Goal: Check status: Check status

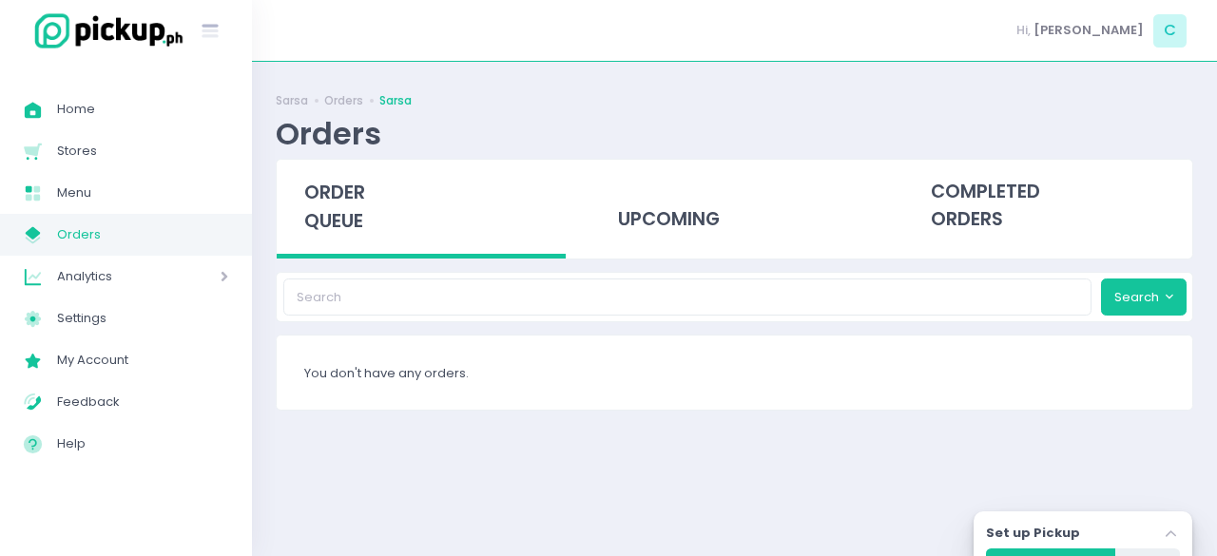
click at [641, 193] on div "upcoming" at bounding box center [733, 206] width 289 height 93
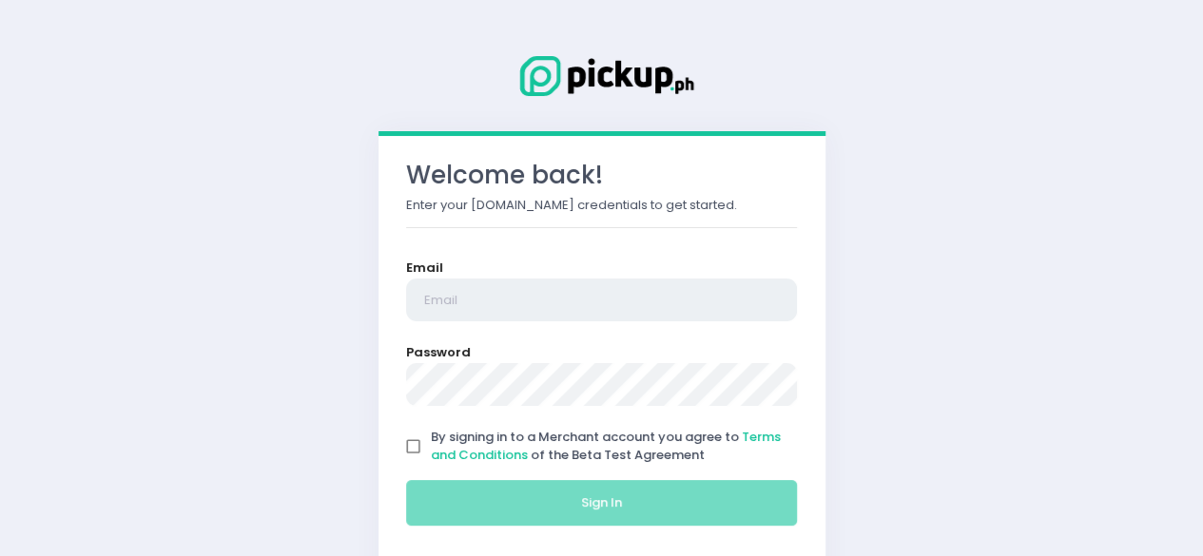
type input "[EMAIL_ADDRESS][DOMAIN_NAME]"
click at [409, 440] on input "By signing in to a Merchant account you agree to Terms and Conditions of the Be…" at bounding box center [414, 447] width 36 height 36
checkbox input "true"
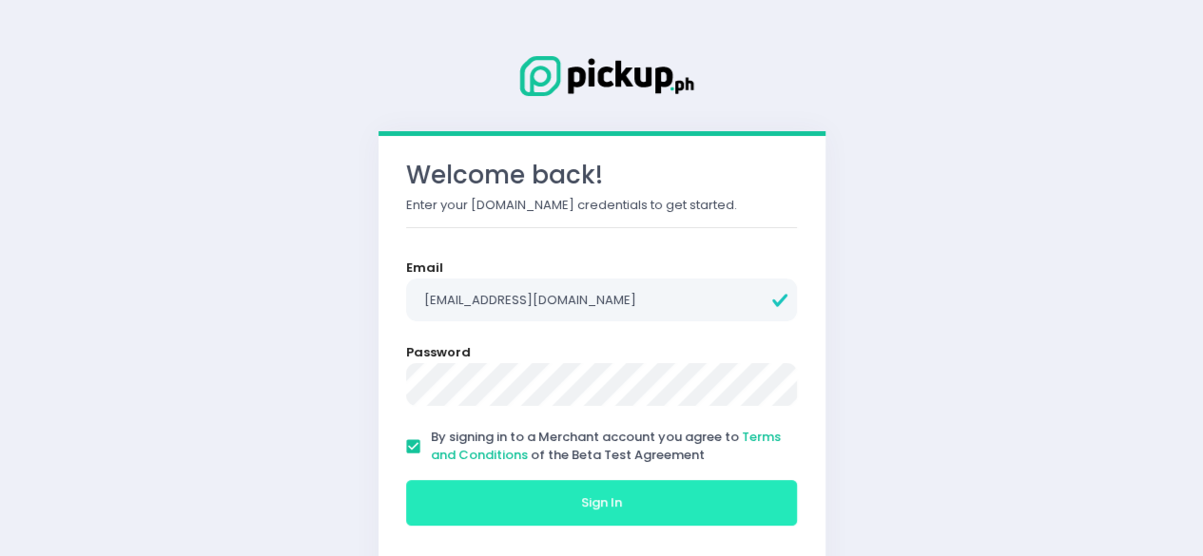
click at [517, 501] on button "Sign In" at bounding box center [602, 503] width 392 height 46
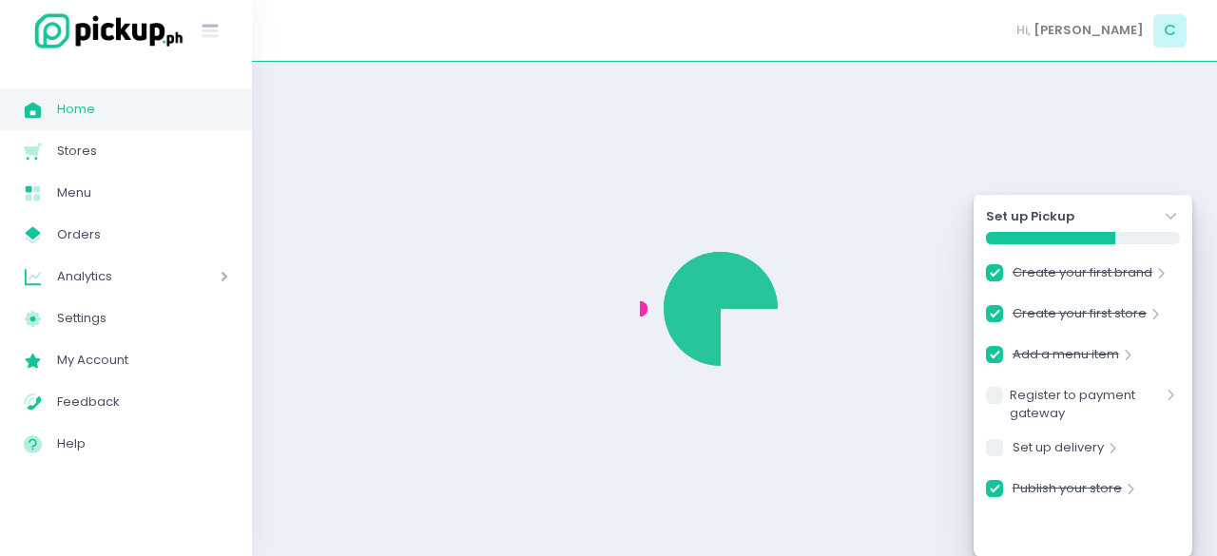
checkbox input "true"
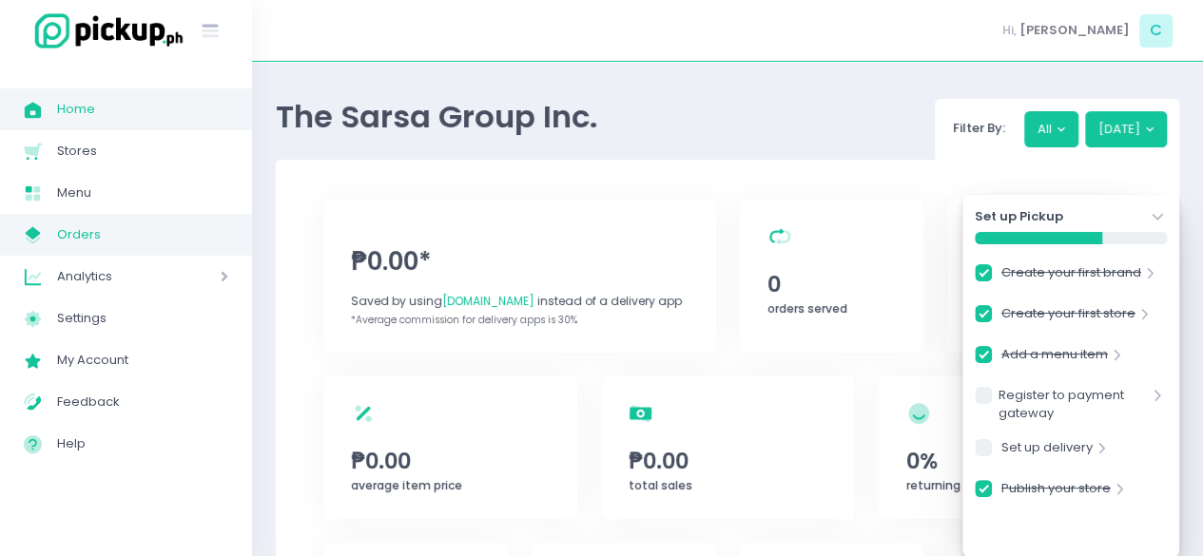
click at [87, 233] on span "Orders" at bounding box center [142, 234] width 171 height 25
checkbox input "true"
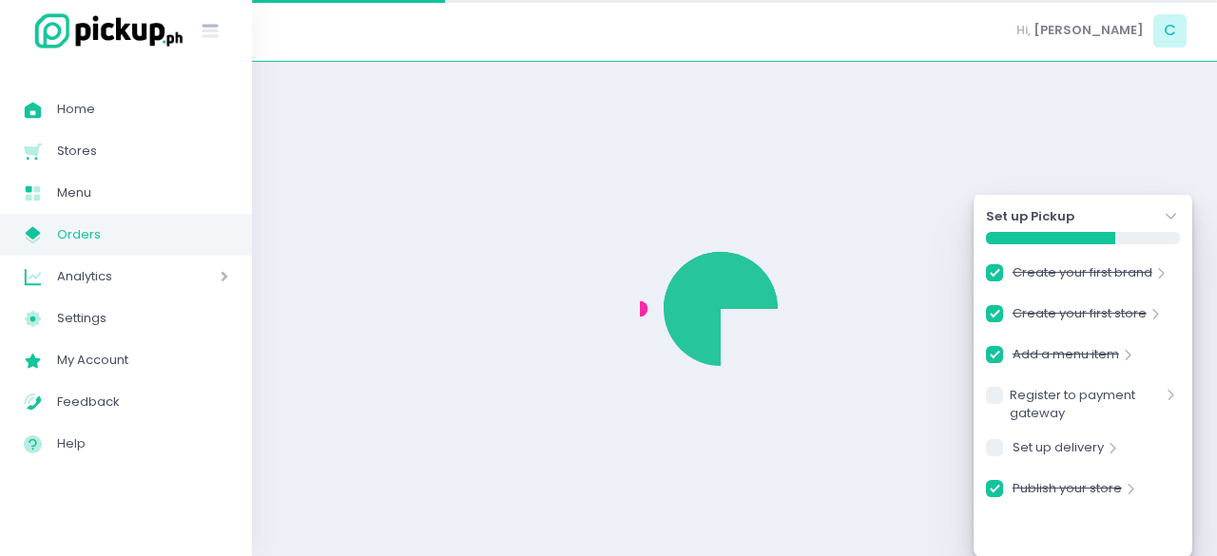
checkbox input "true"
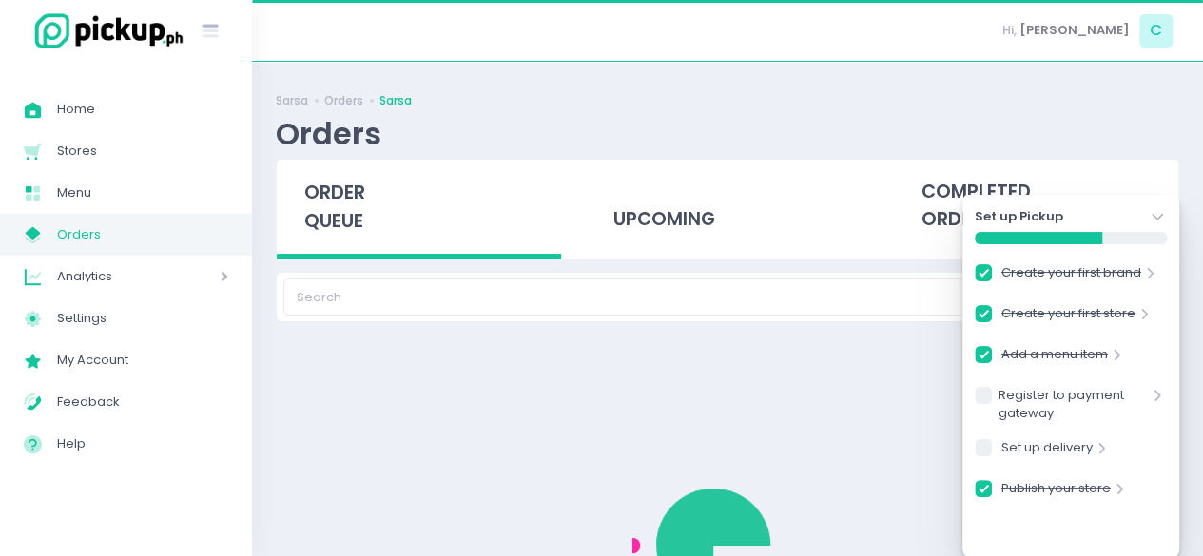
checkbox input "true"
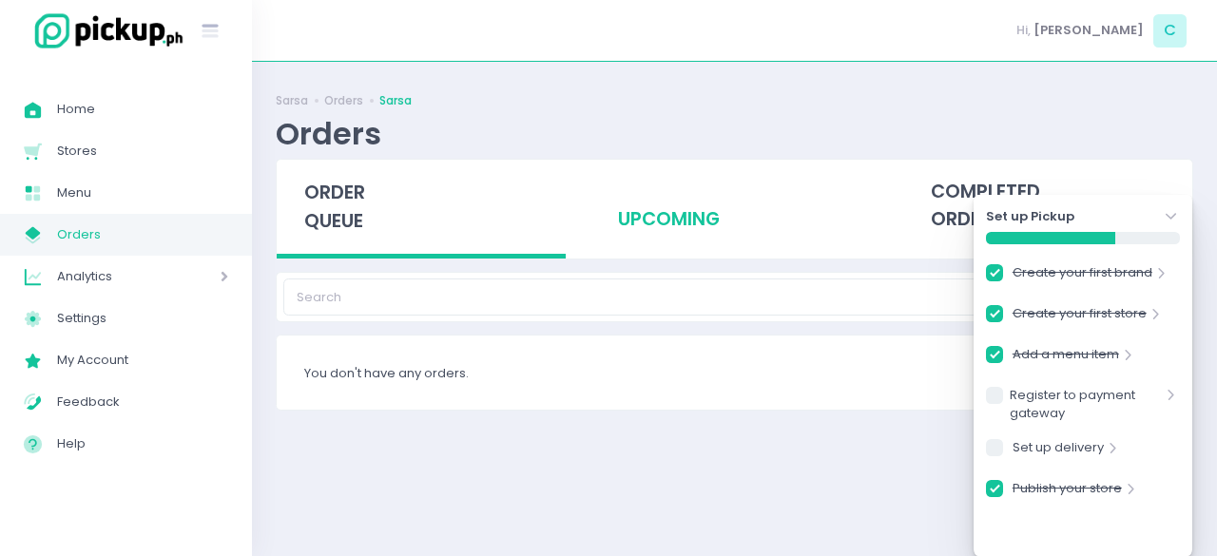
click at [688, 227] on div "upcoming" at bounding box center [733, 206] width 289 height 93
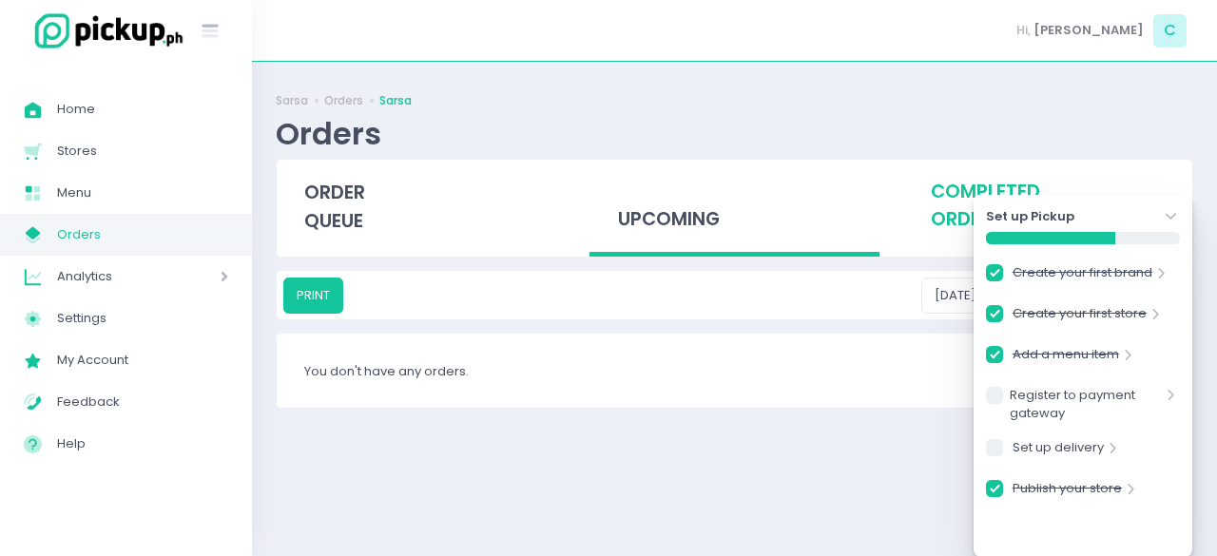
click at [932, 210] on div "completed orders" at bounding box center [1047, 206] width 289 height 93
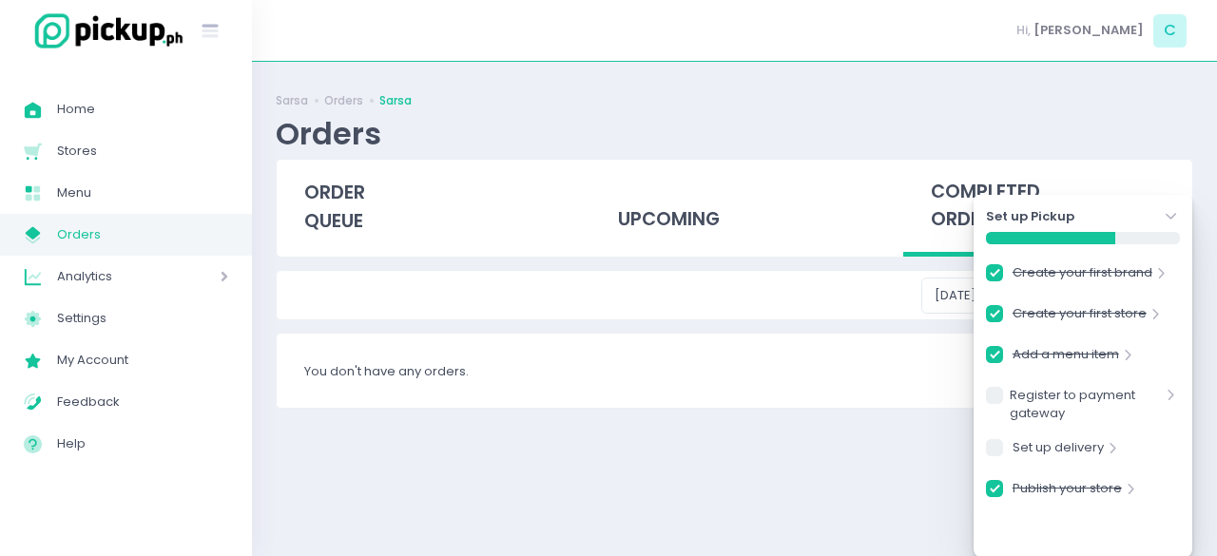
click at [103, 476] on ul "Home Created with Sketch. Home Stores Created with Sketch. Stores Menu Created …" at bounding box center [126, 276] width 252 height 405
